Goal: Task Accomplishment & Management: Complete application form

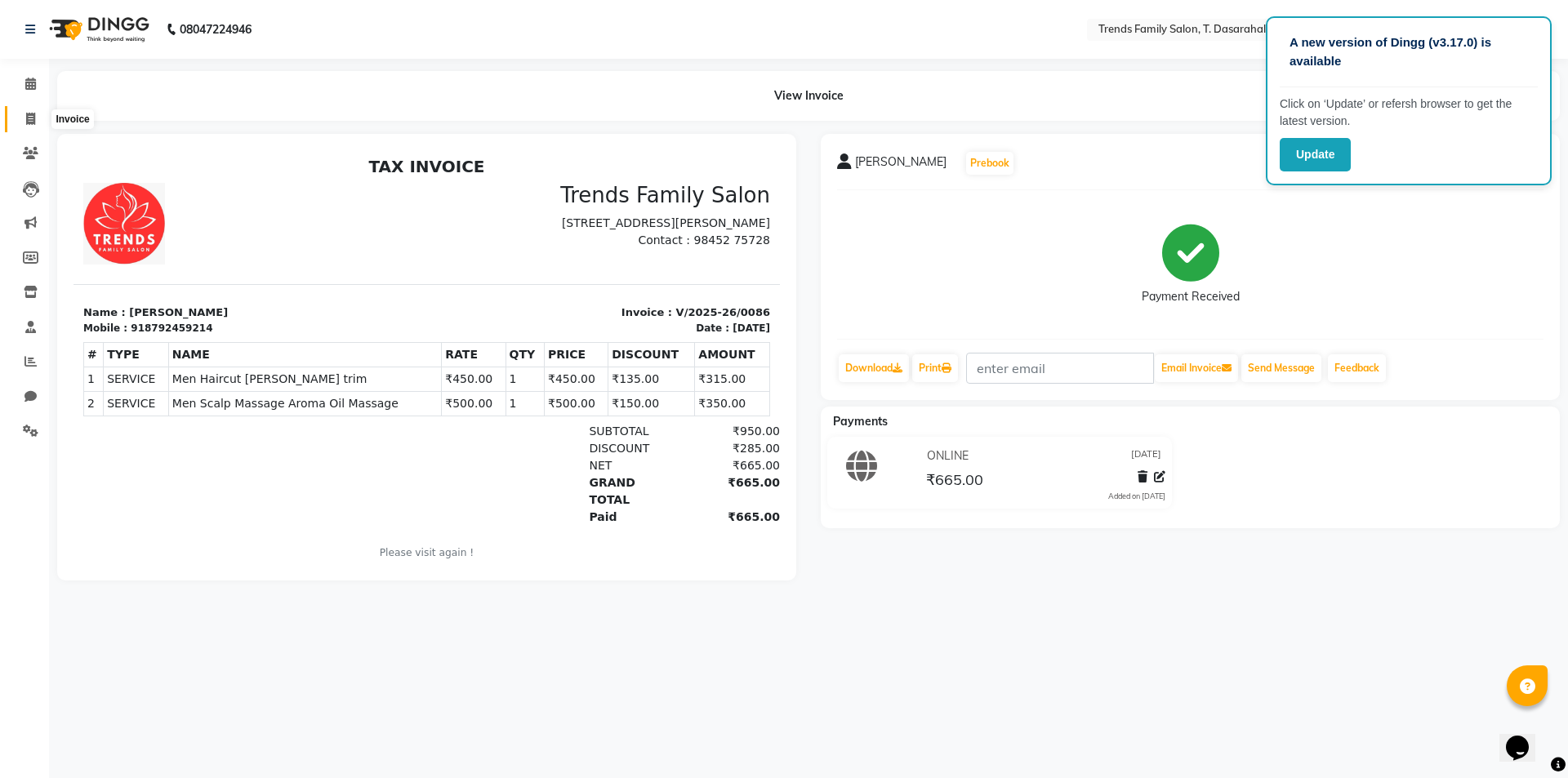
click at [37, 115] on span at bounding box center [30, 120] width 29 height 19
select select "service"
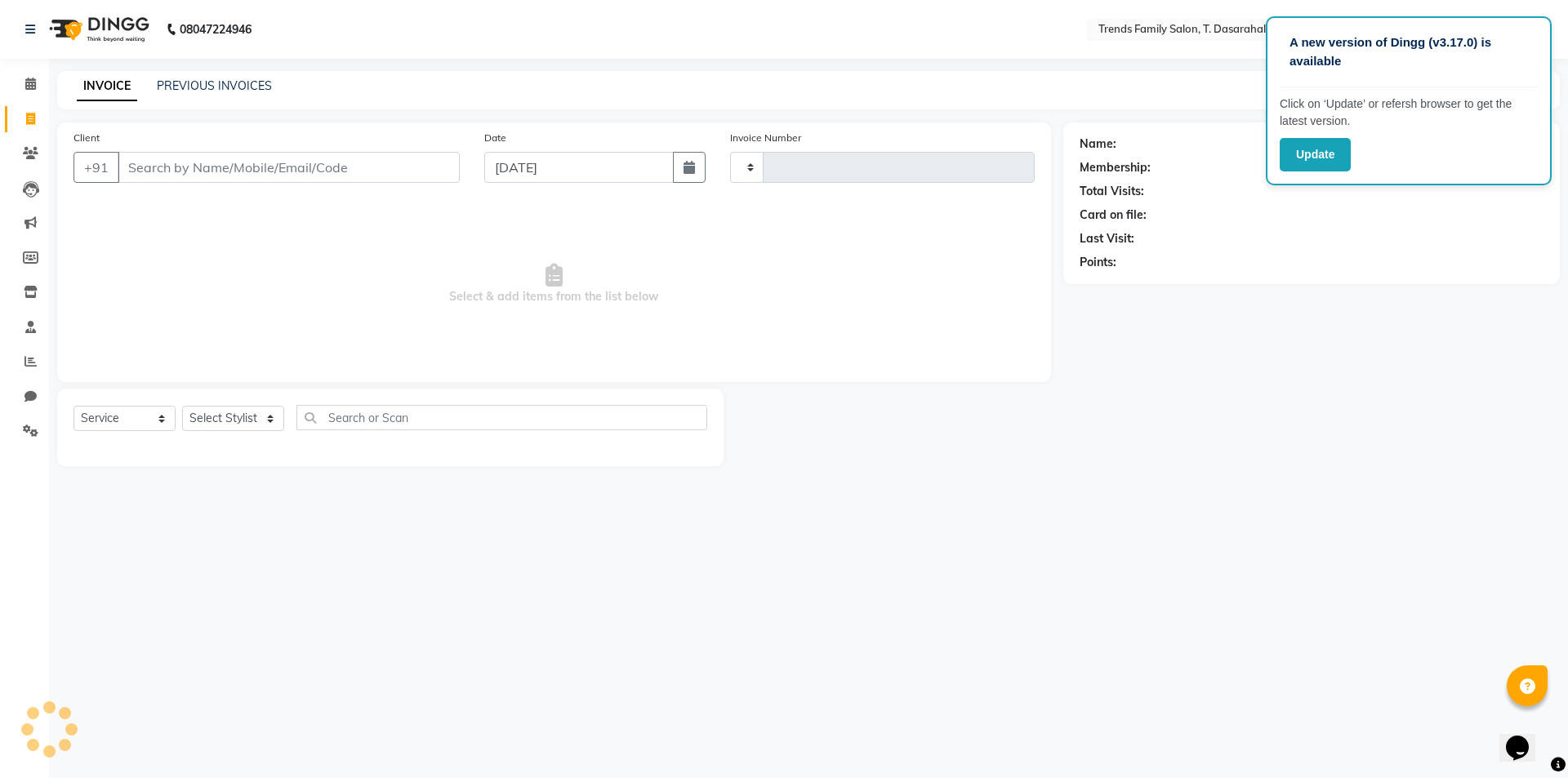
type input "0087"
select select "8481"
click at [292, 167] on input "Client" at bounding box center [288, 167] width 342 height 31
type input "9538568568"
click at [411, 169] on span "Add Client" at bounding box center [417, 167] width 64 height 16
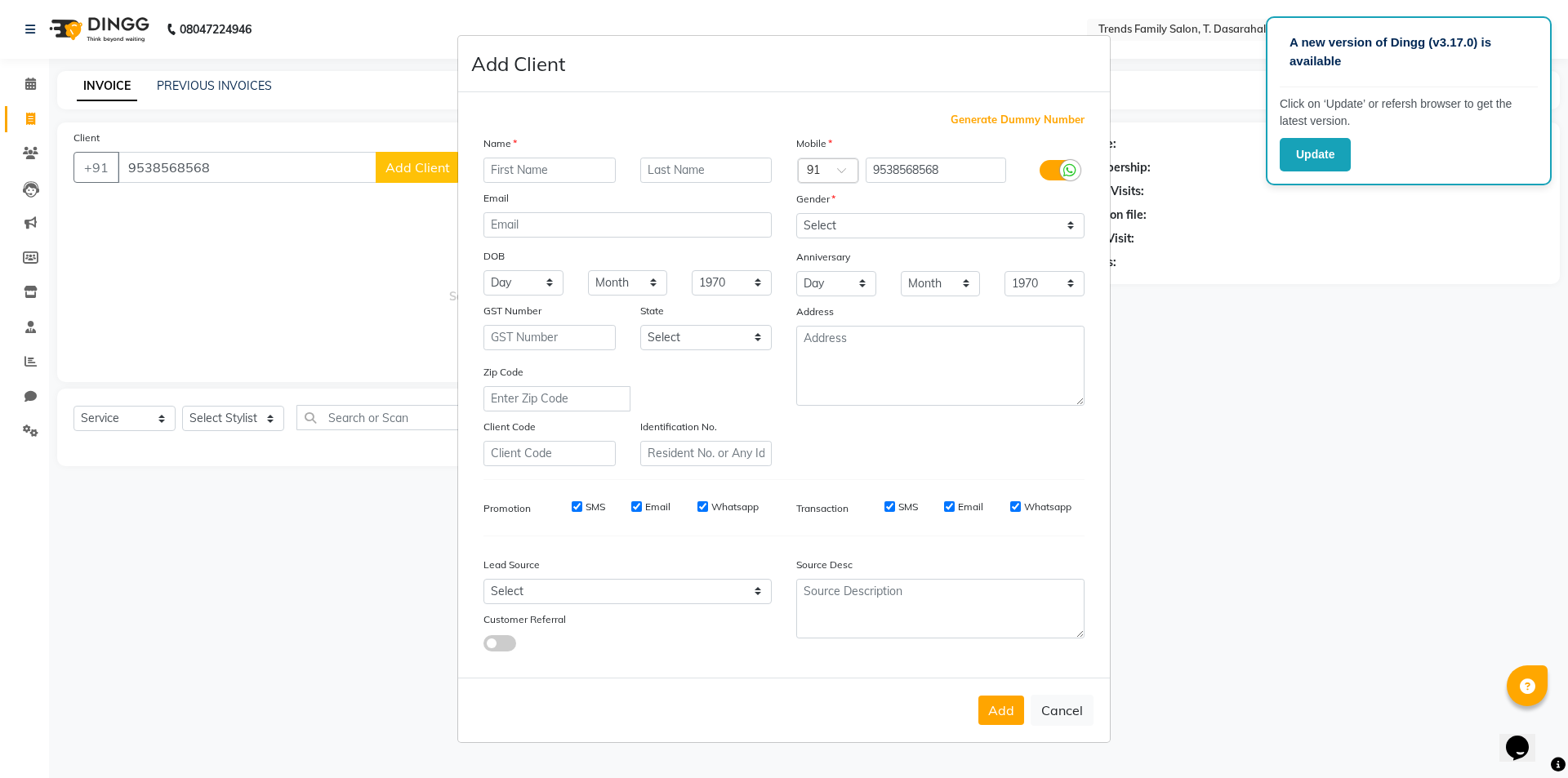
click at [541, 163] on input "text" at bounding box center [549, 171] width 133 height 25
type input "Ganbardhan"
drag, startPoint x: 853, startPoint y: 227, endPoint x: 853, endPoint y: 237, distance: 10.0
click at [853, 227] on select "Select [DEMOGRAPHIC_DATA] [DEMOGRAPHIC_DATA] Other Prefer Not To Say" at bounding box center [940, 226] width 288 height 25
select select "[DEMOGRAPHIC_DATA]"
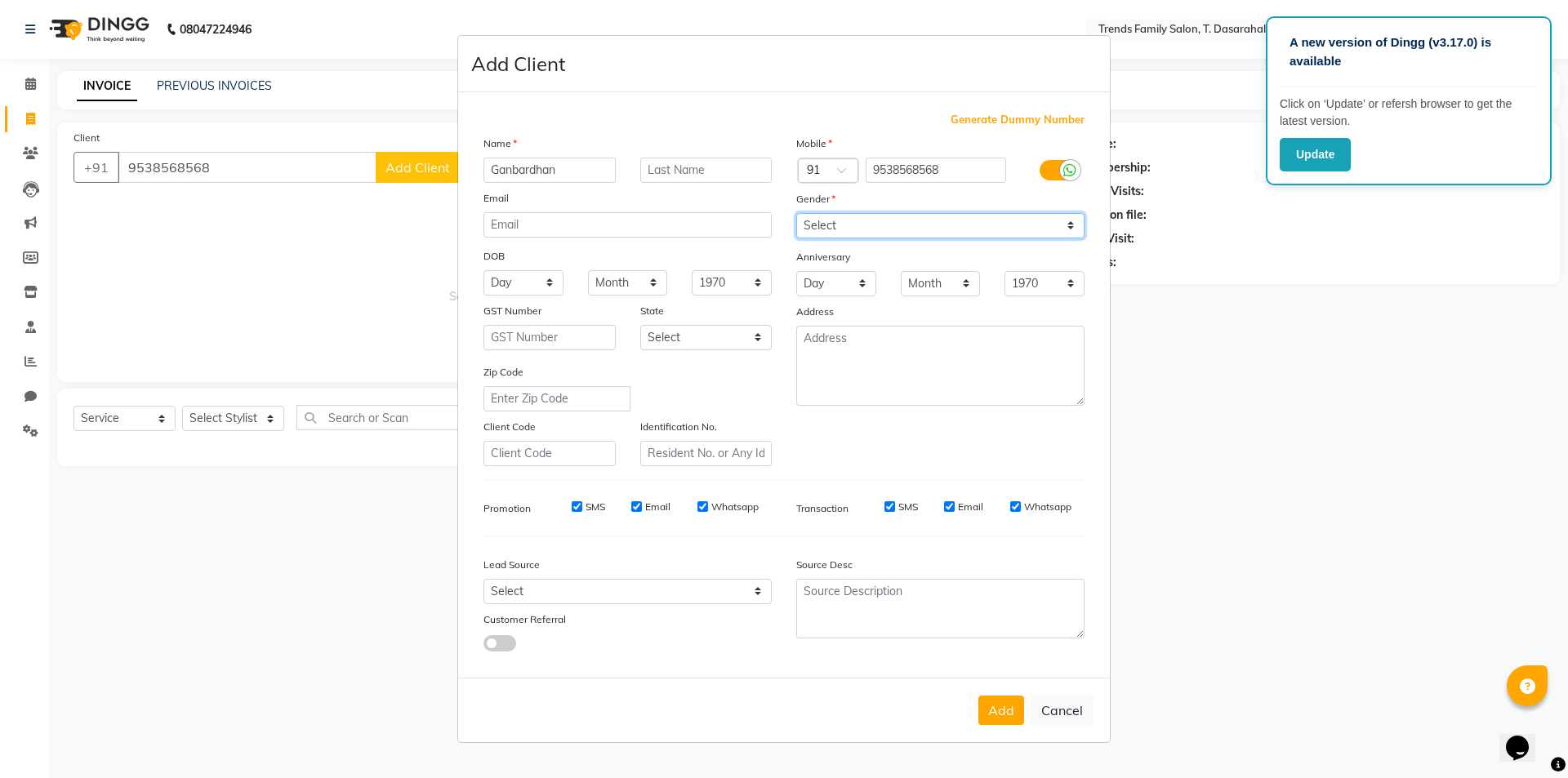
click at [797, 213] on select "Select [DEMOGRAPHIC_DATA] [DEMOGRAPHIC_DATA] Other Prefer Not To Say" at bounding box center [940, 226] width 288 height 25
click at [992, 714] on button "Add" at bounding box center [1001, 710] width 46 height 30
click at [253, 427] on ngb-modal-window "Add Client Generate Dummy Number Name [GEOGRAPHIC_DATA] Email DOB Day 01 02 03 …" at bounding box center [784, 389] width 1568 height 778
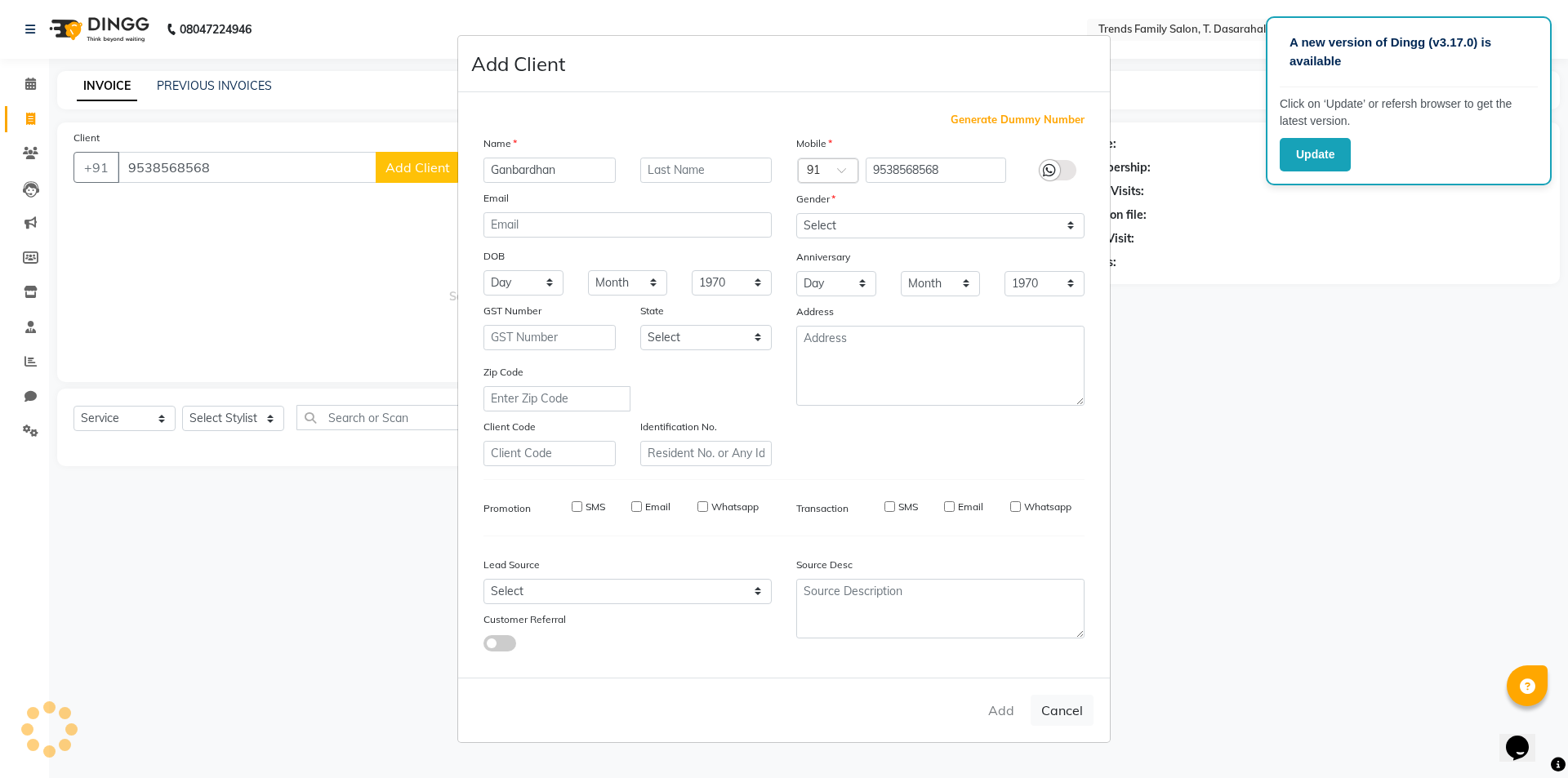
select select
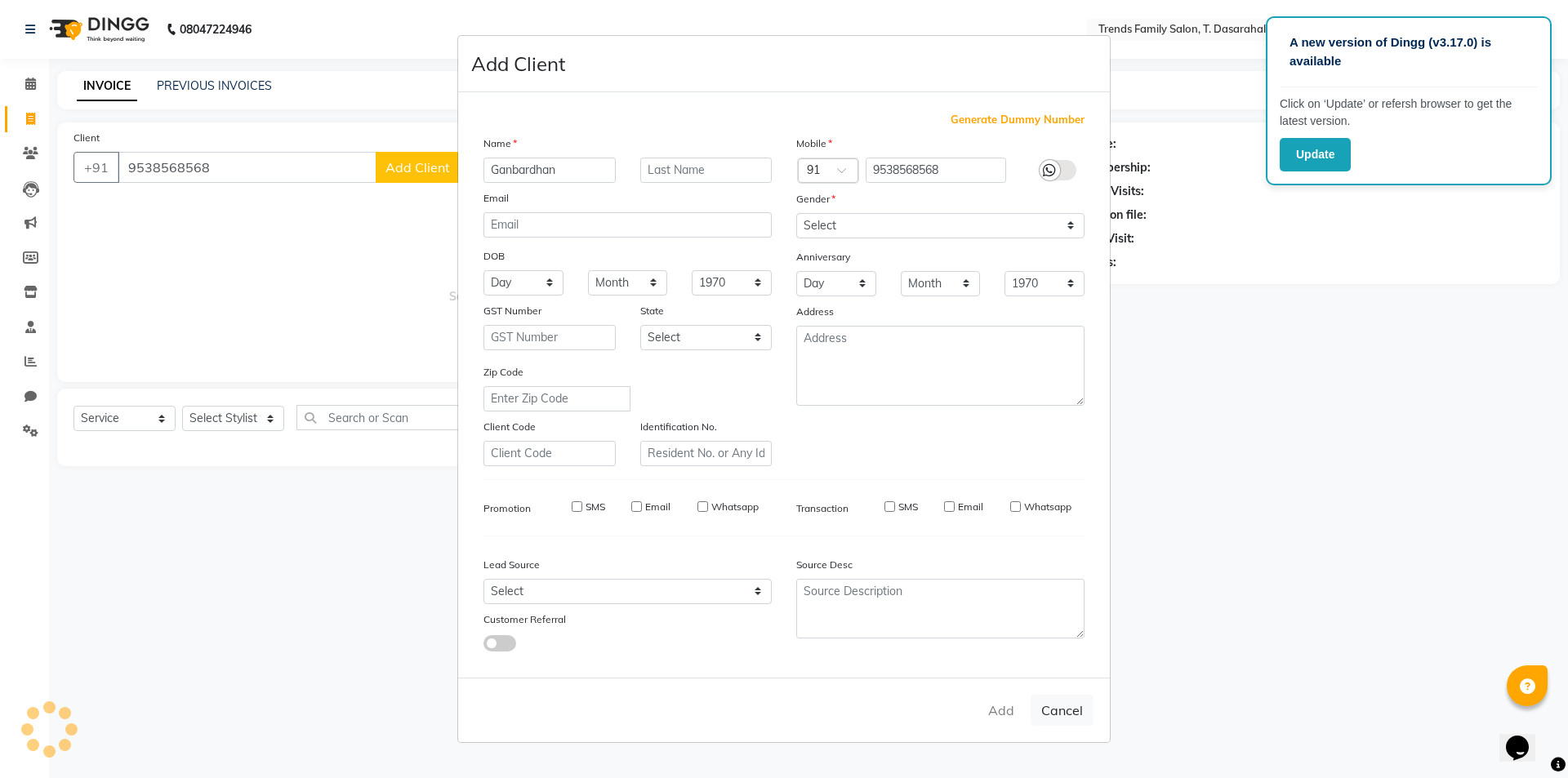
select select
checkbox input "false"
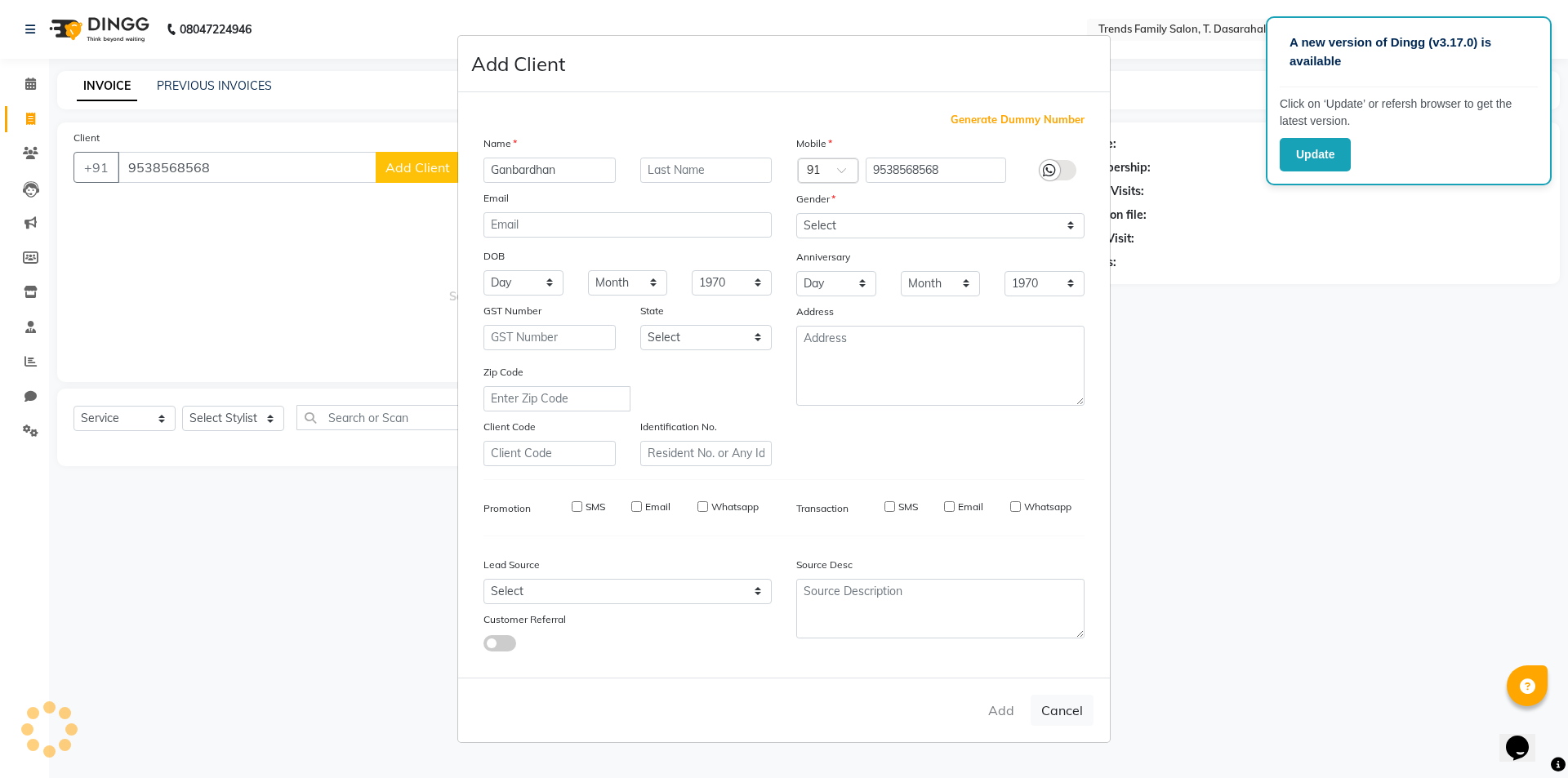
checkbox input "false"
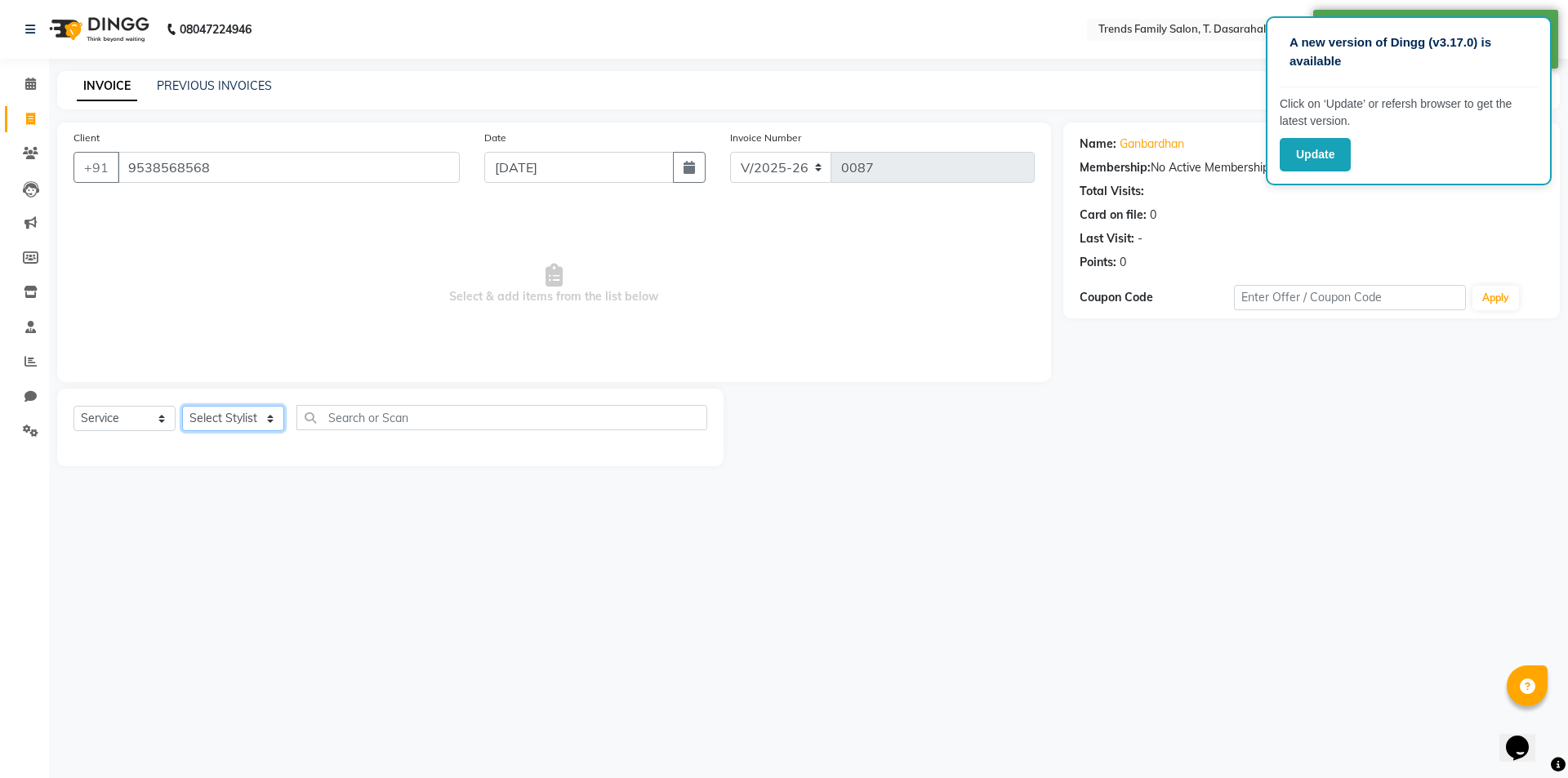
drag, startPoint x: 232, startPoint y: 412, endPoint x: 284, endPoint y: 432, distance: 55.7
click at [232, 412] on select "Select Stylist [PERSON_NAME] [PERSON_NAME] Ayaan [PERSON_NAME] Danish Danish [P…" at bounding box center [233, 419] width 102 height 25
click at [182, 406] on select "Select Stylist [PERSON_NAME] [PERSON_NAME] Ayaan [PERSON_NAME] Danish Danish [P…" at bounding box center [233, 419] width 102 height 25
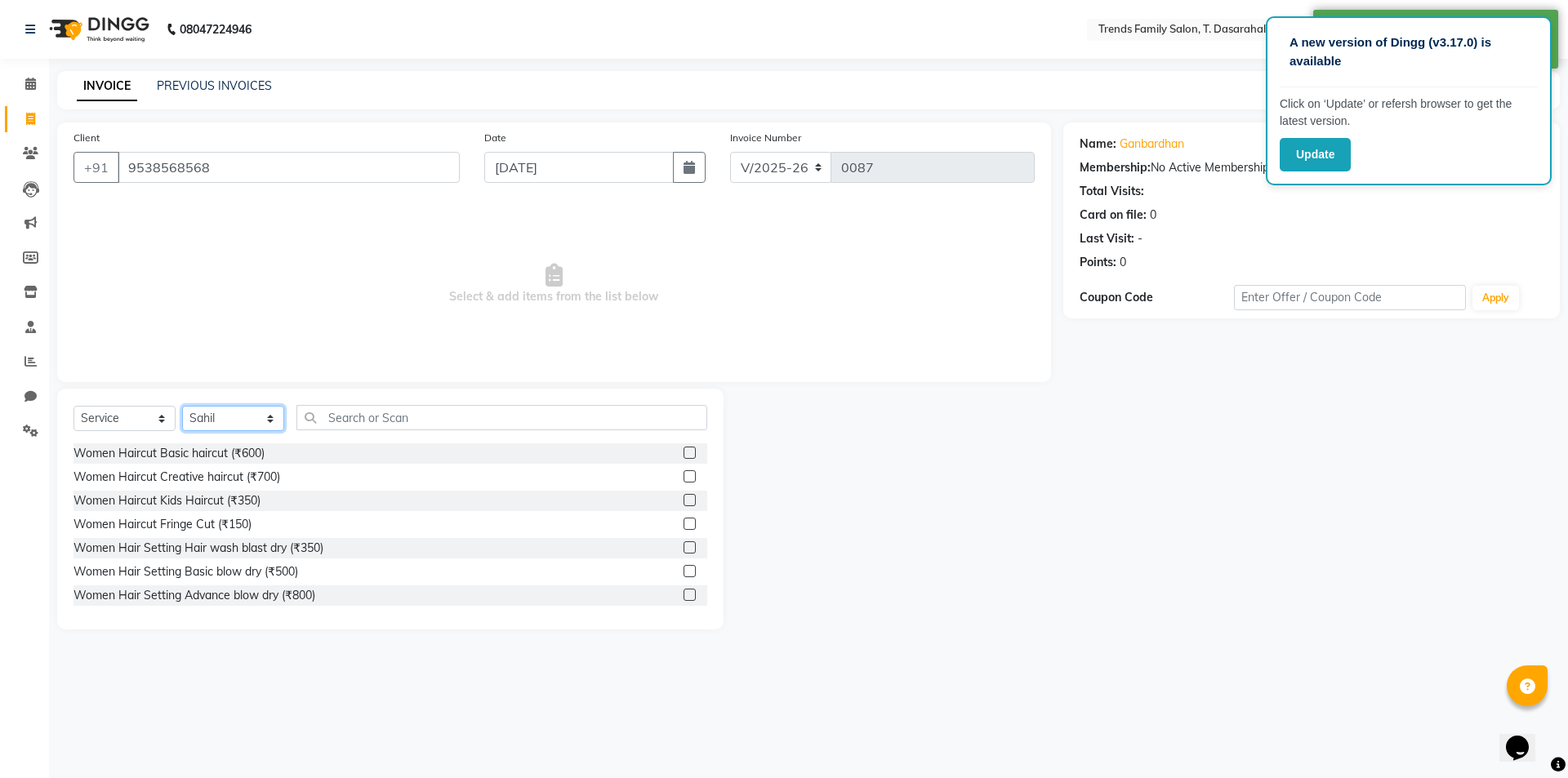
click at [261, 422] on select "Select Stylist [PERSON_NAME] [PERSON_NAME] Ayaan [PERSON_NAME] Danish Danish [P…" at bounding box center [233, 419] width 102 height 25
select select "84572"
click at [182, 406] on select "Select Stylist [PERSON_NAME] [PERSON_NAME] Ayaan [PERSON_NAME] Danish Danish [P…" at bounding box center [233, 419] width 102 height 25
click at [683, 524] on label at bounding box center [689, 524] width 13 height 13
click at [683, 524] on input "checkbox" at bounding box center [689, 525] width 11 height 11
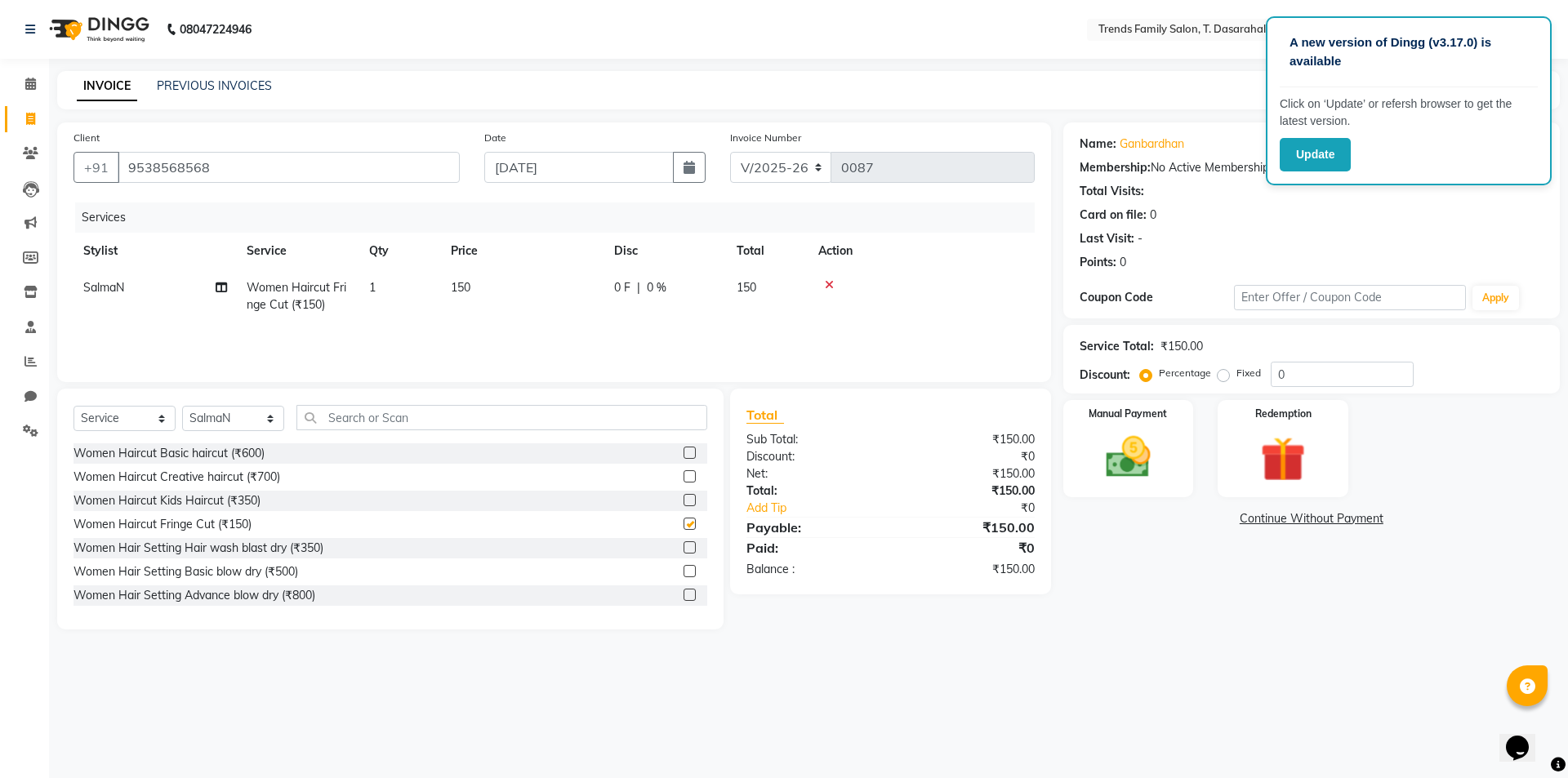
checkbox input "false"
click at [478, 288] on td "150" at bounding box center [522, 297] width 163 height 54
select select "84572"
drag, startPoint x: 585, startPoint y: 284, endPoint x: 460, endPoint y: 295, distance: 125.5
click at [476, 297] on tr "[PERSON_NAME] [PERSON_NAME] Ayaan [PERSON_NAME] Danish Danish [PERSON_NAME] R D…" at bounding box center [554, 304] width 961 height 69
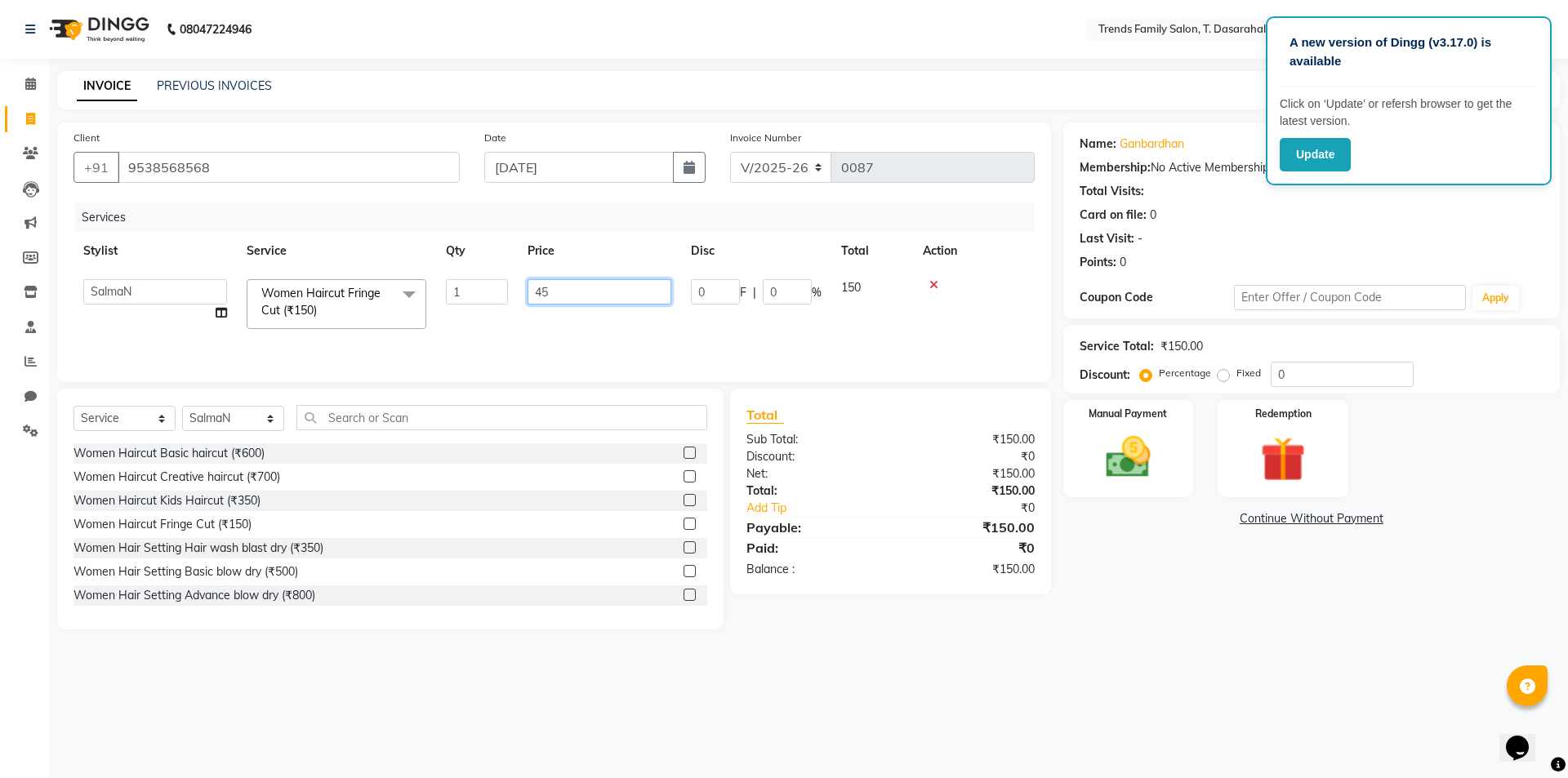
type input "450"
click at [1161, 458] on img at bounding box center [1129, 458] width 76 height 54
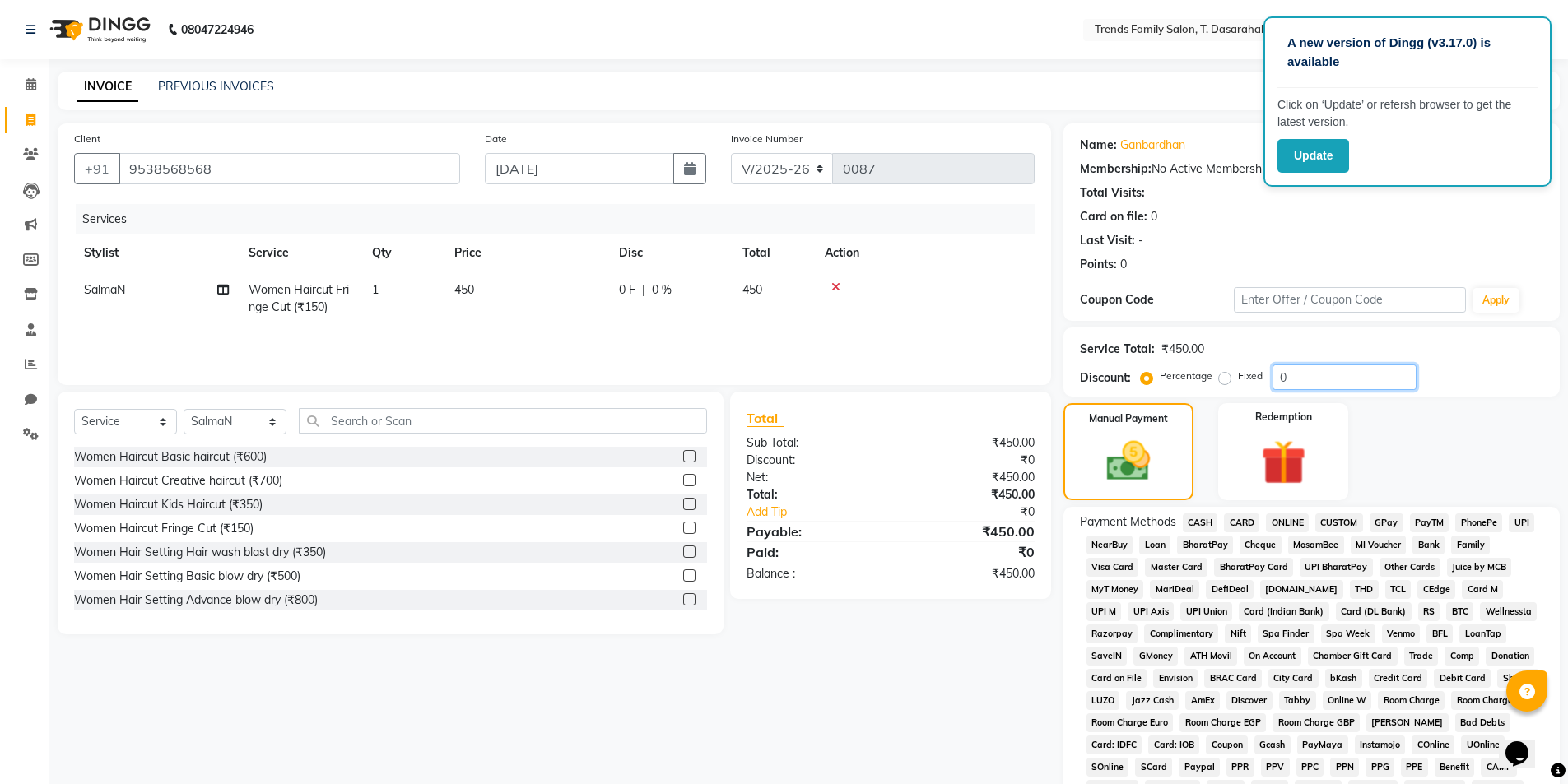
drag, startPoint x: 1324, startPoint y: 381, endPoint x: 761, endPoint y: 352, distance: 563.7
click at [1004, 374] on div "Client [PHONE_NUMBER] Date [DATE] Invoice Number V/2025 V/[PHONE_NUMBER] Servic…" at bounding box center [809, 547] width 1527 height 849
type input "30"
click at [1118, 433] on div "Manual Payment" at bounding box center [1128, 452] width 136 height 101
click at [1287, 524] on span "ONLINE" at bounding box center [1287, 523] width 43 height 19
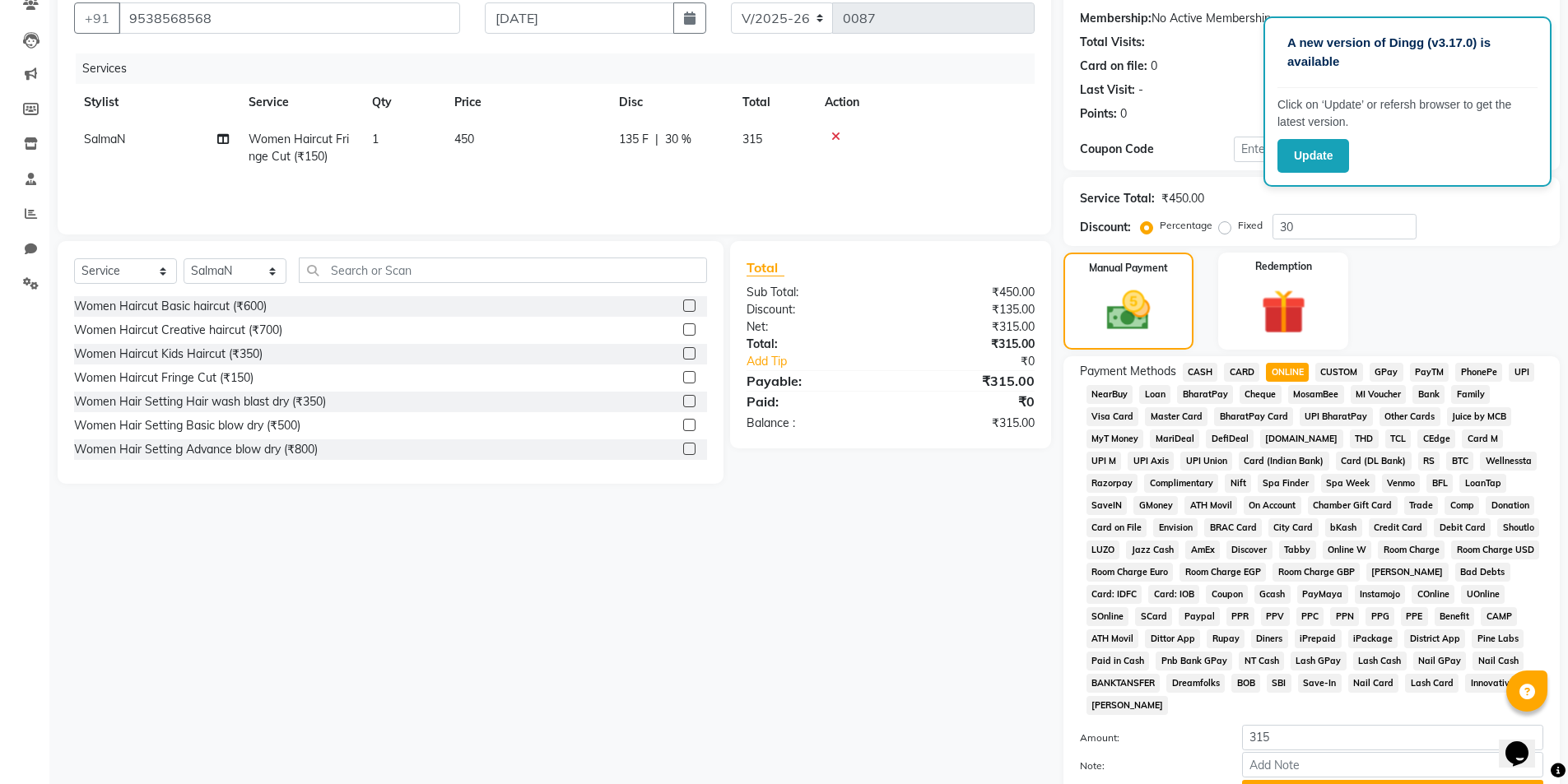
scroll to position [300, 0]
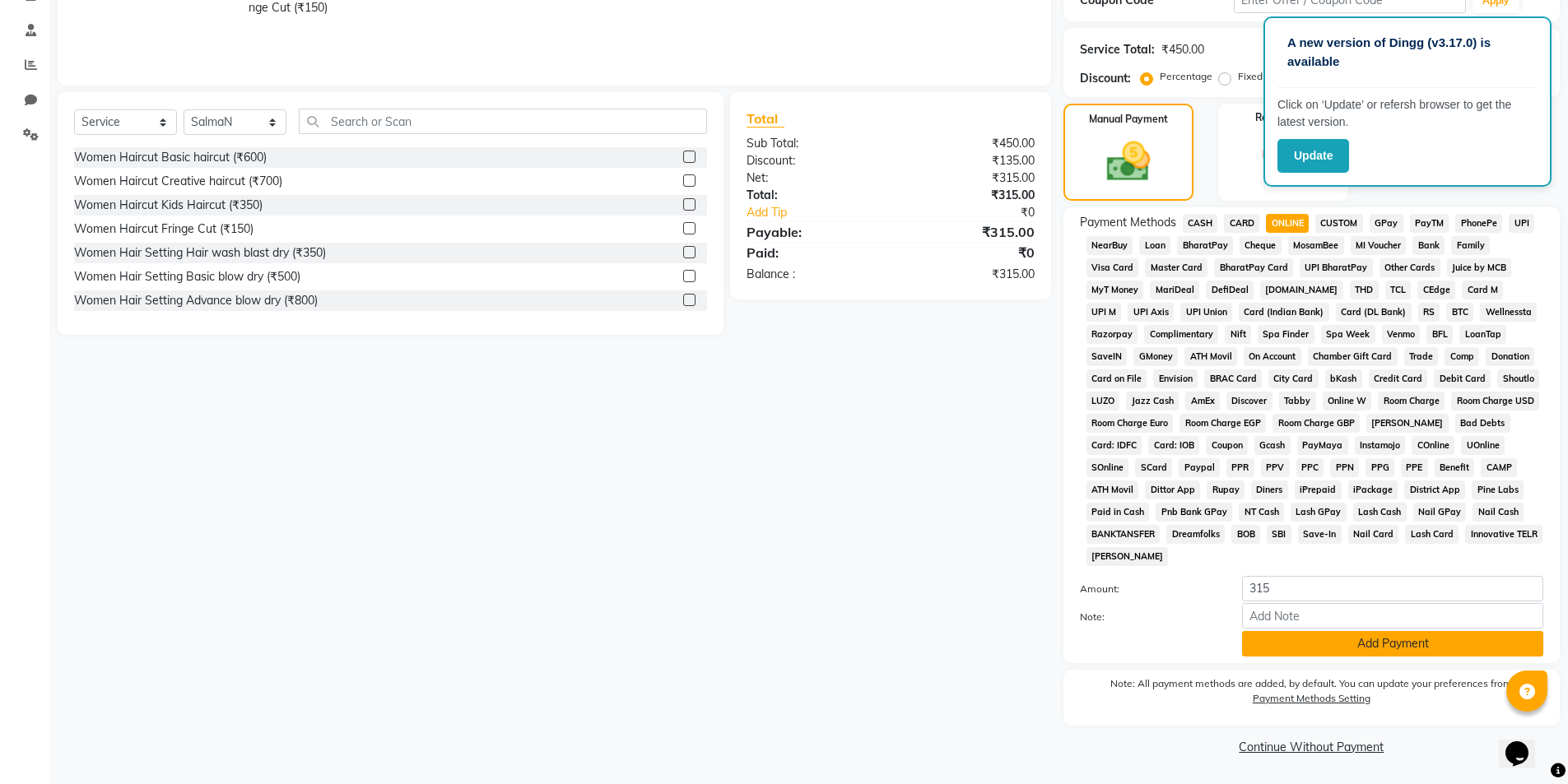
click at [1360, 642] on button "Add Payment" at bounding box center [1393, 644] width 301 height 26
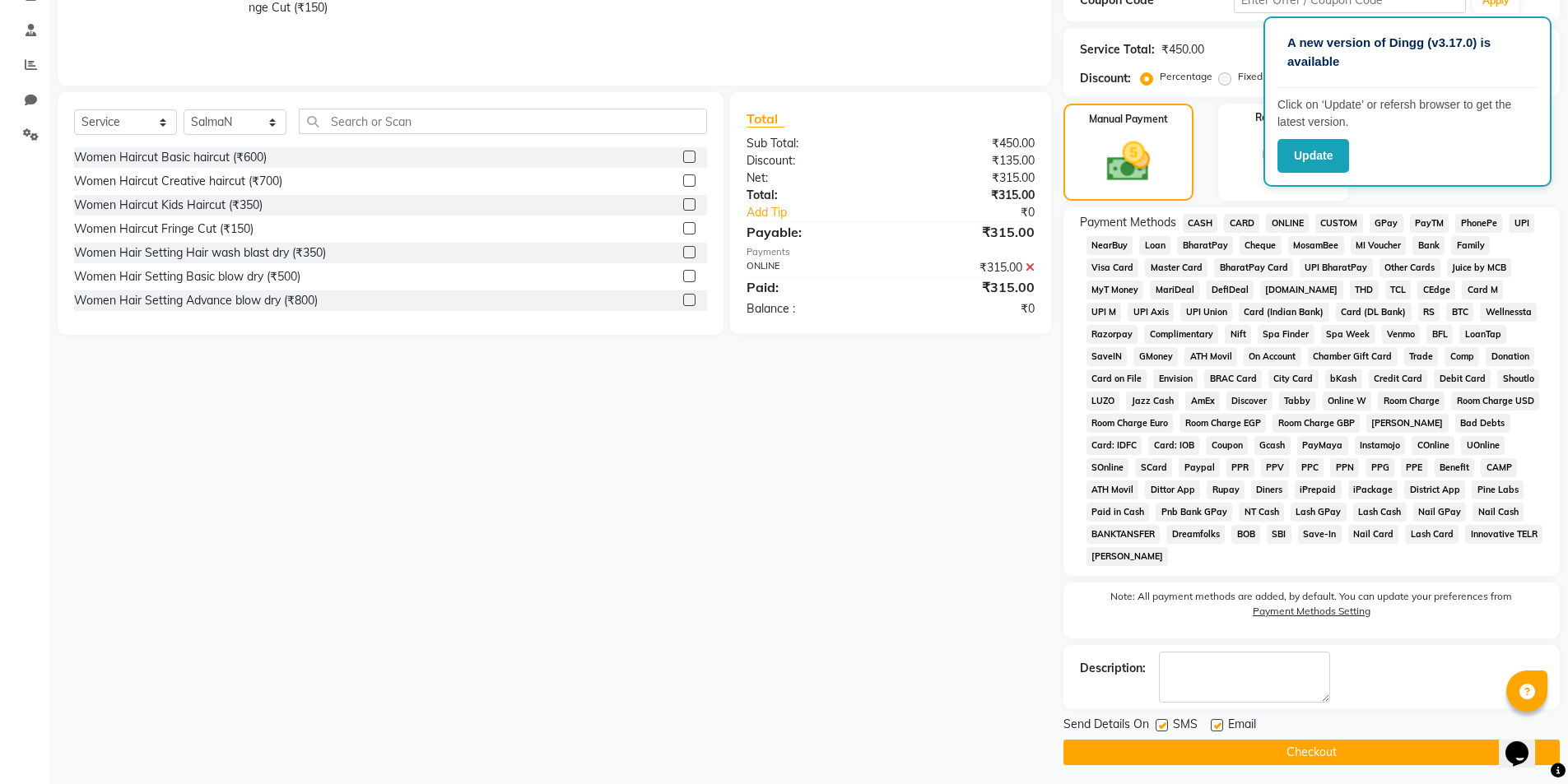
click at [1238, 757] on button "Checkout" at bounding box center [1311, 753] width 496 height 26
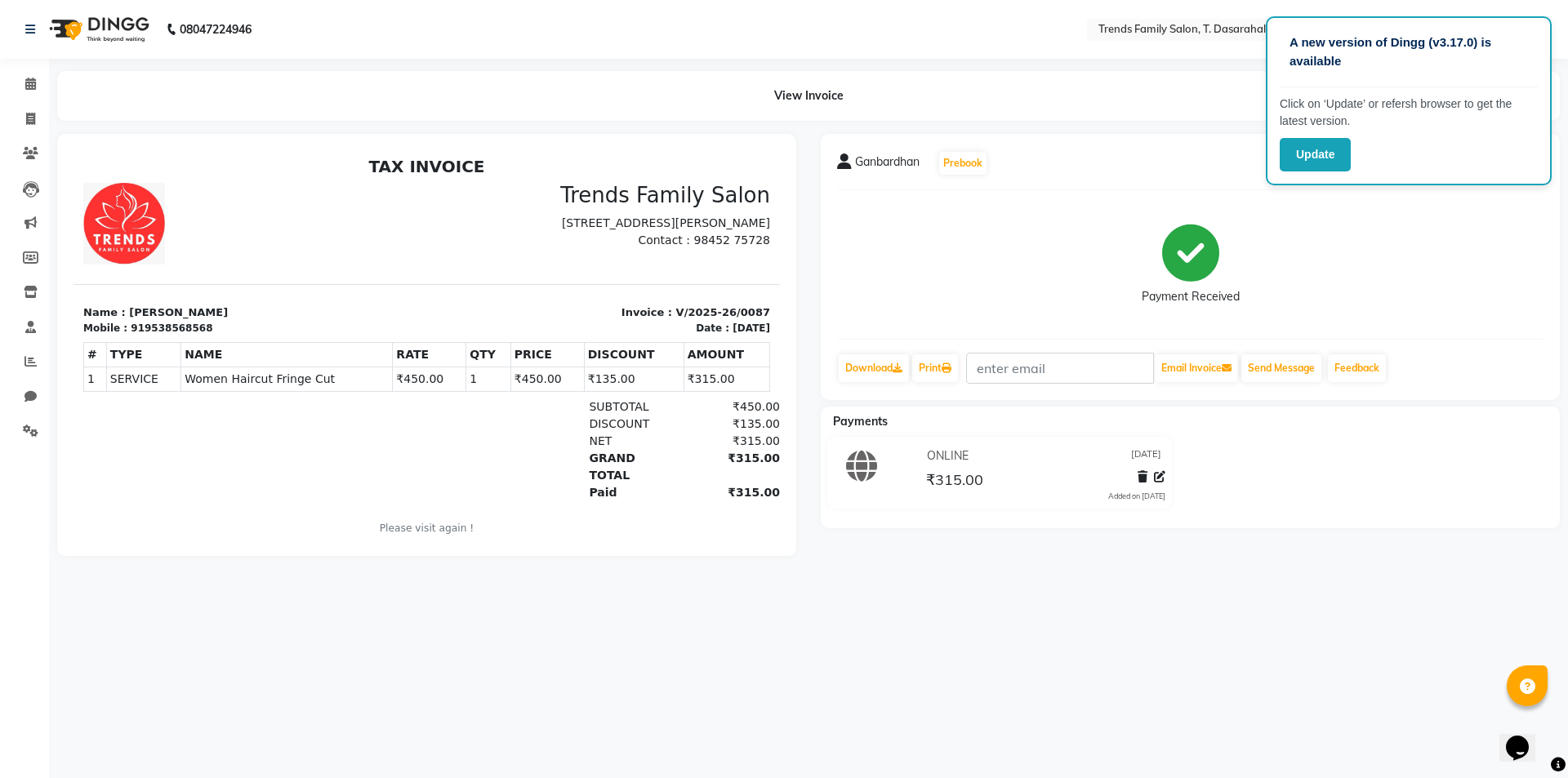
select select "8481"
select select "service"
